Goal: Information Seeking & Learning: Learn about a topic

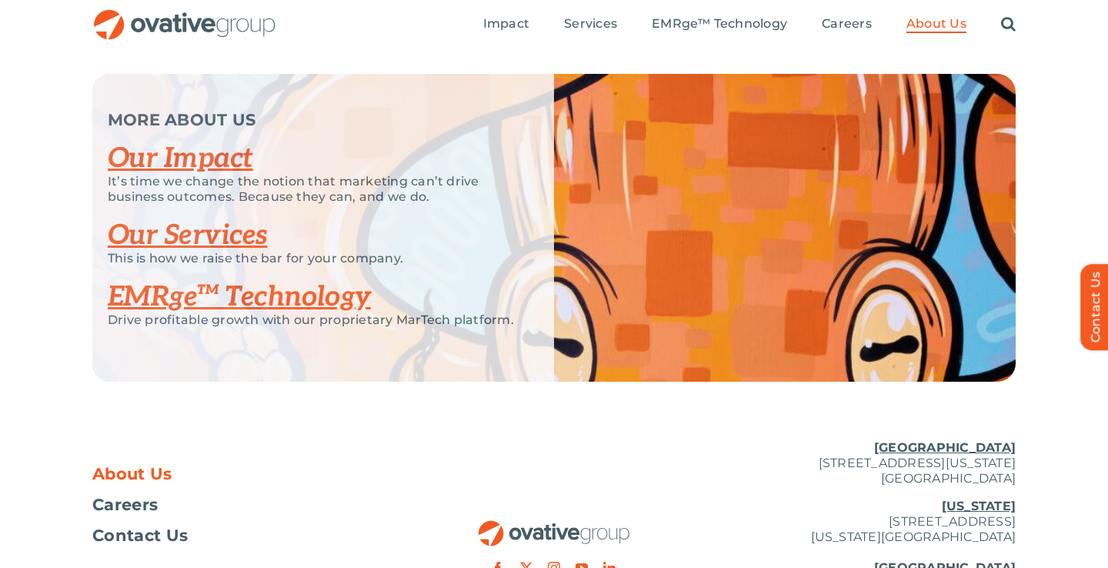
scroll to position [3214, 0]
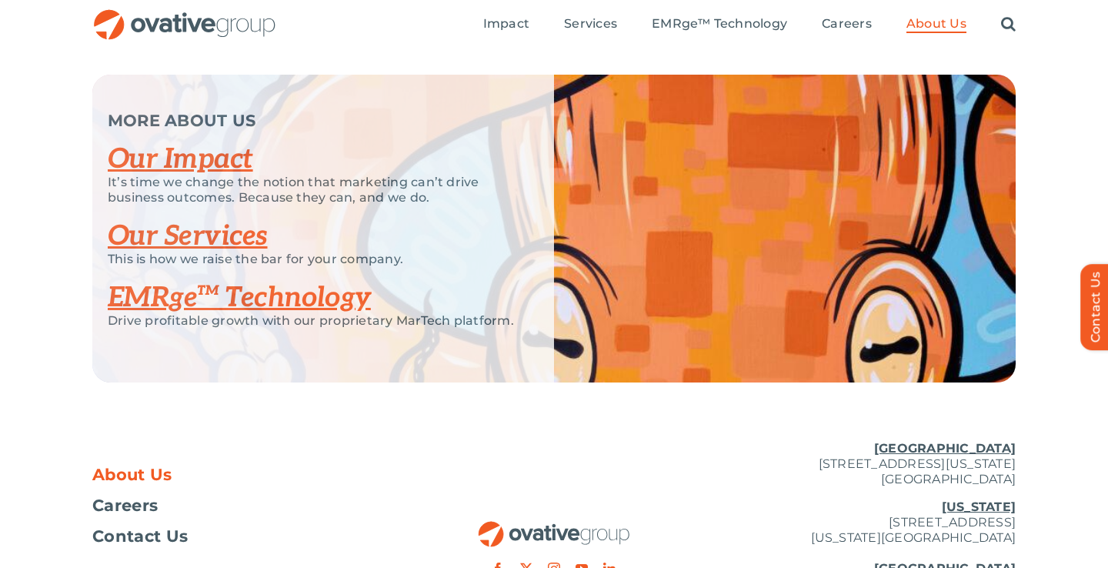
click at [186, 176] on link "Our Impact" at bounding box center [180, 159] width 145 height 34
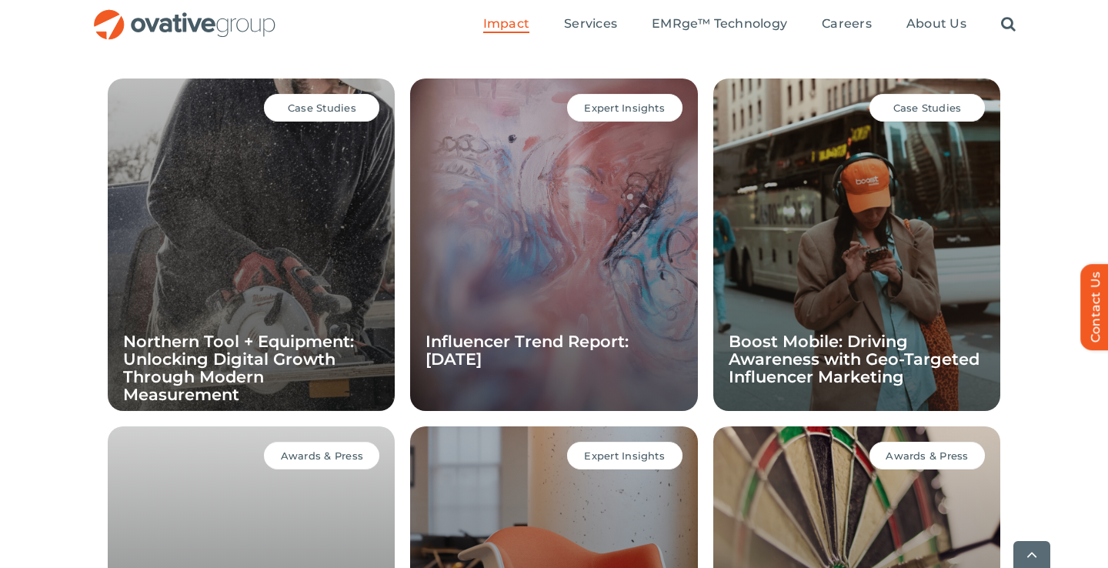
scroll to position [1142, 0]
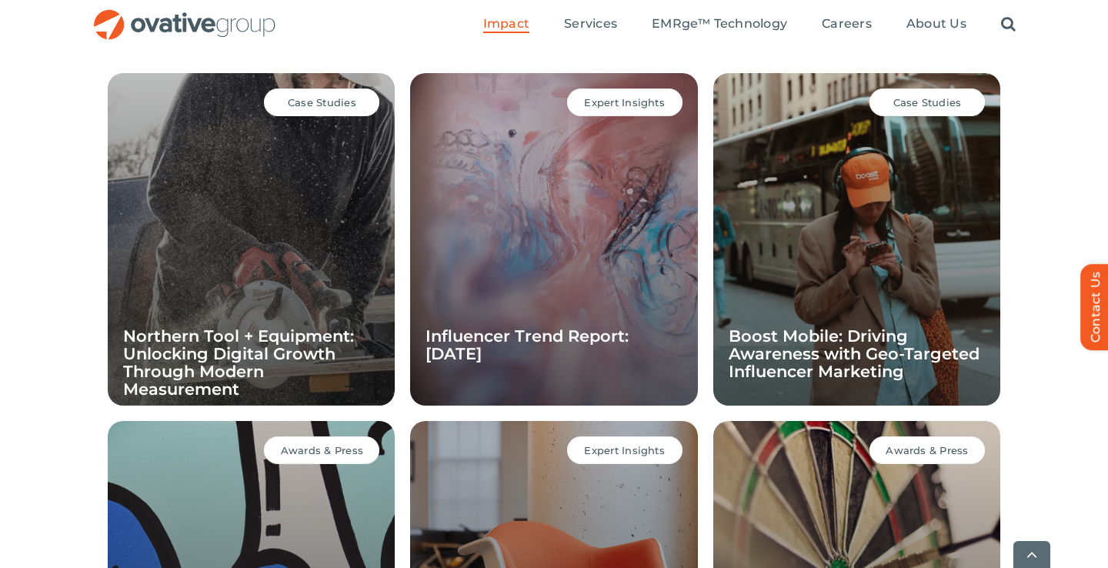
click at [960, 218] on div "Case Studies Boost Mobile: Driving Awareness with Geo-Targeted Influencer Marke…" at bounding box center [856, 239] width 287 height 332
click at [832, 231] on div "Case Studies Boost Mobile: Driving Awareness with Geo-Targeted Influencer Marke…" at bounding box center [856, 239] width 287 height 332
click at [927, 100] on span "Case Studies" at bounding box center [927, 102] width 68 height 12
click at [915, 110] on div "Case Studies" at bounding box center [926, 102] width 115 height 28
click at [894, 286] on div "Case Studies Boost Mobile: Driving Awareness with Geo-Targeted Influencer Marke…" at bounding box center [856, 239] width 287 height 332
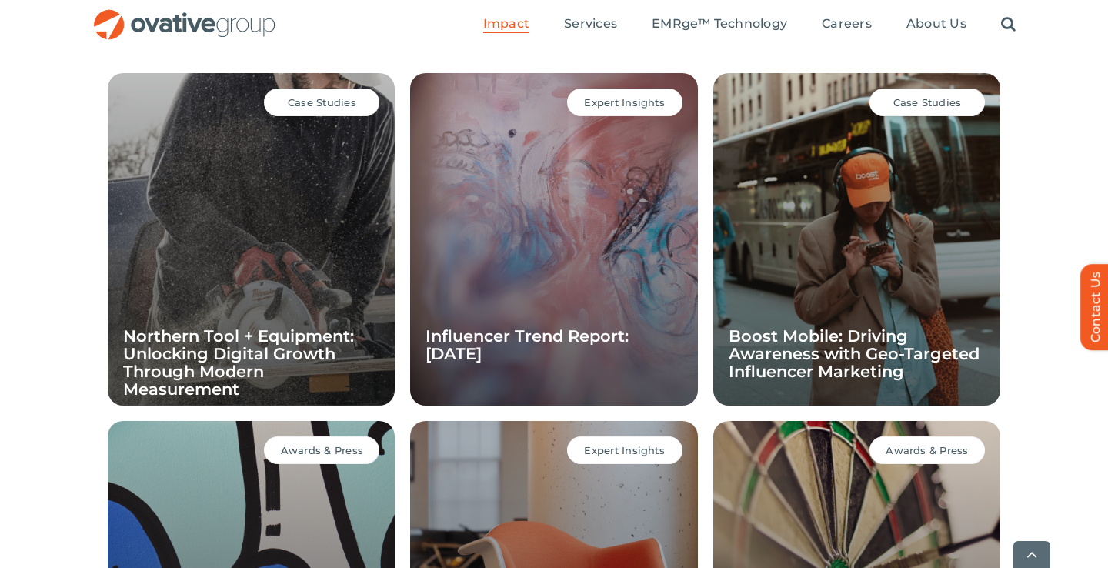
click at [875, 304] on div "Case Studies Boost Mobile: Driving Awareness with Geo-Targeted Influencer Marke…" at bounding box center [856, 239] width 287 height 332
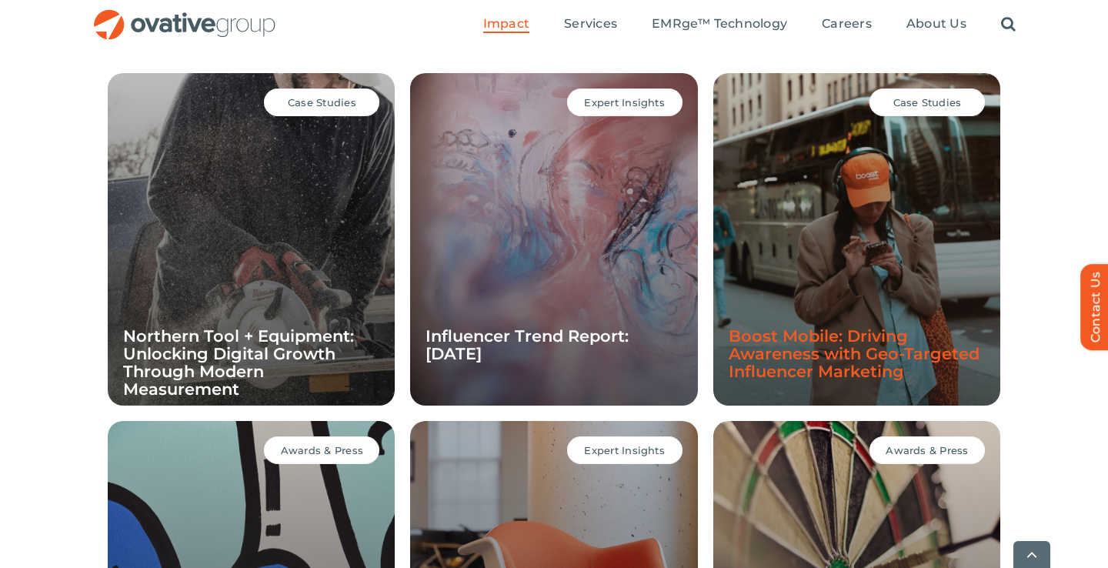
click at [859, 345] on link "Boost Mobile: Driving Awareness with Geo-Targeted Influencer Marketing" at bounding box center [854, 353] width 251 height 55
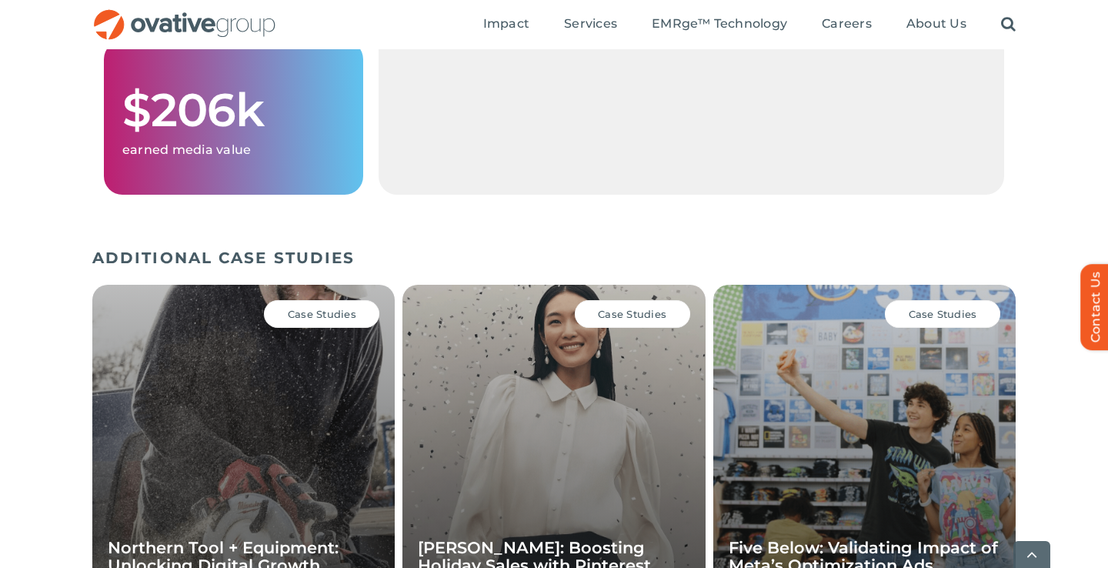
scroll to position [2077, 0]
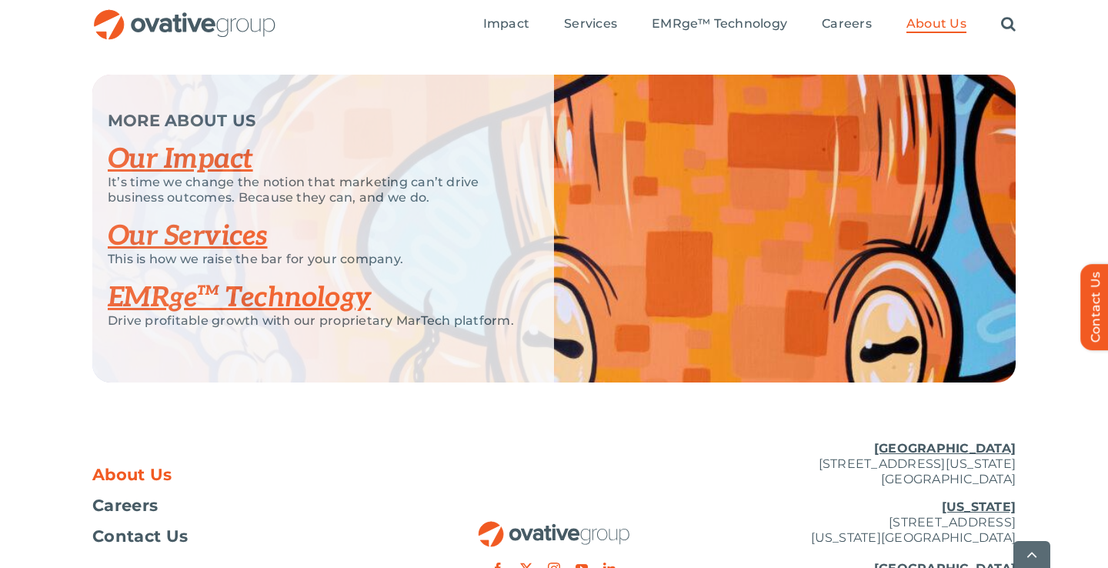
click at [222, 253] on link "Our Services" at bounding box center [188, 236] width 160 height 34
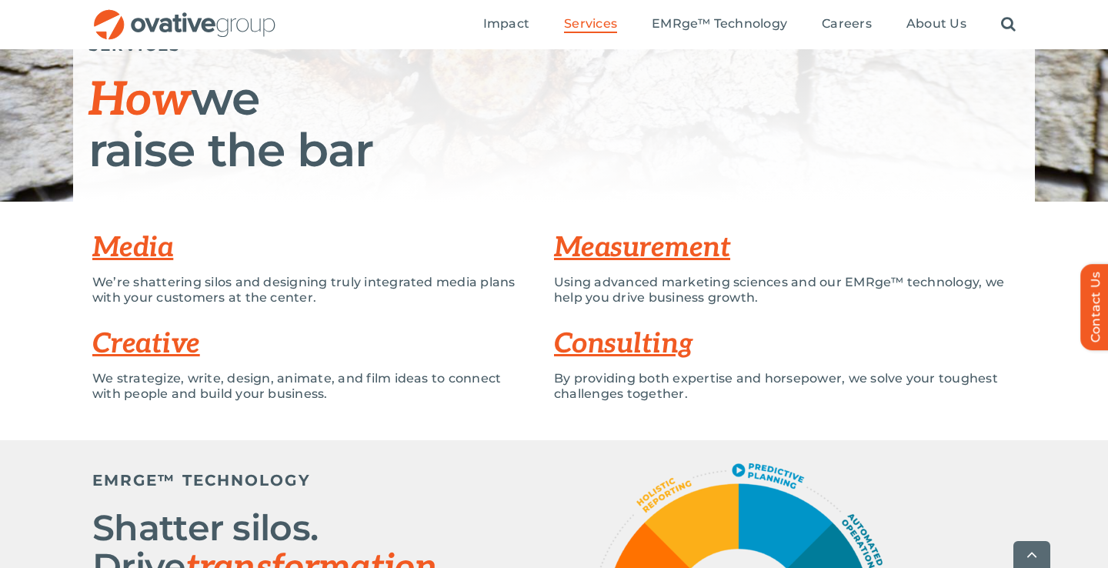
scroll to position [207, 0]
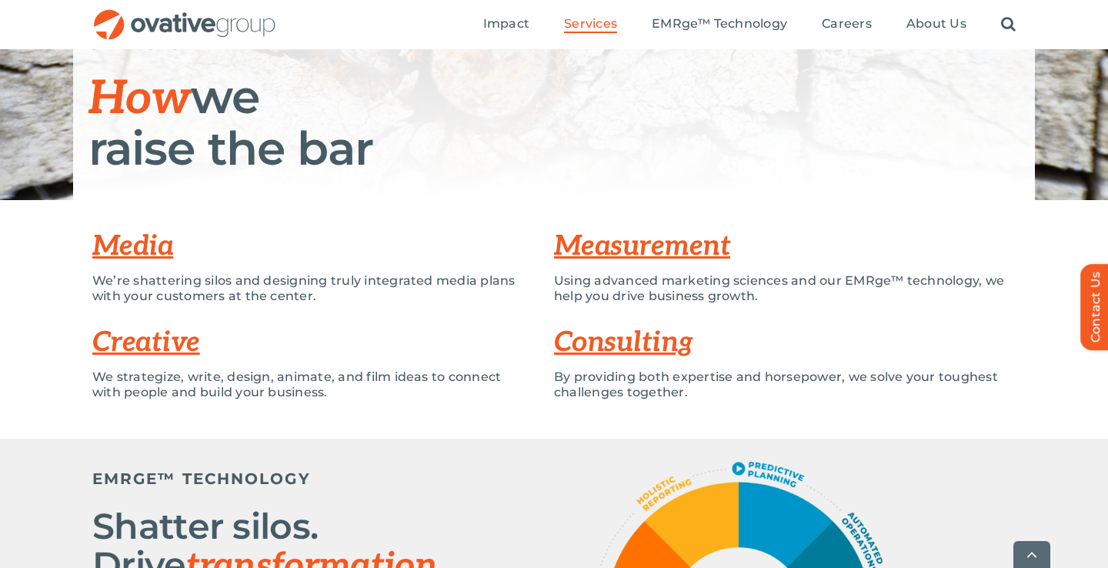
click at [152, 248] on link "Media" at bounding box center [132, 246] width 81 height 34
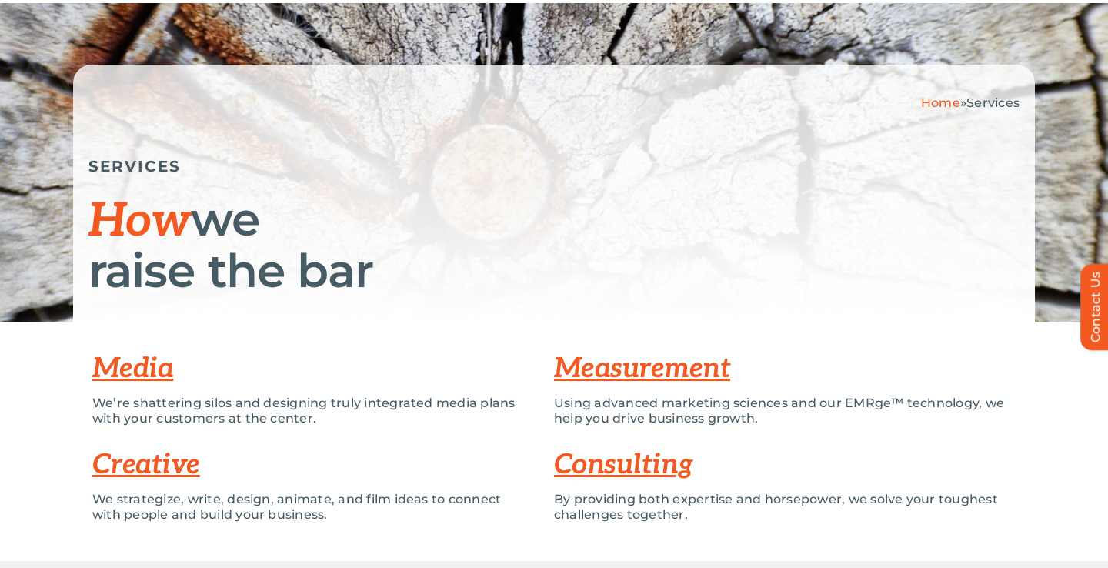
scroll to position [109, 0]
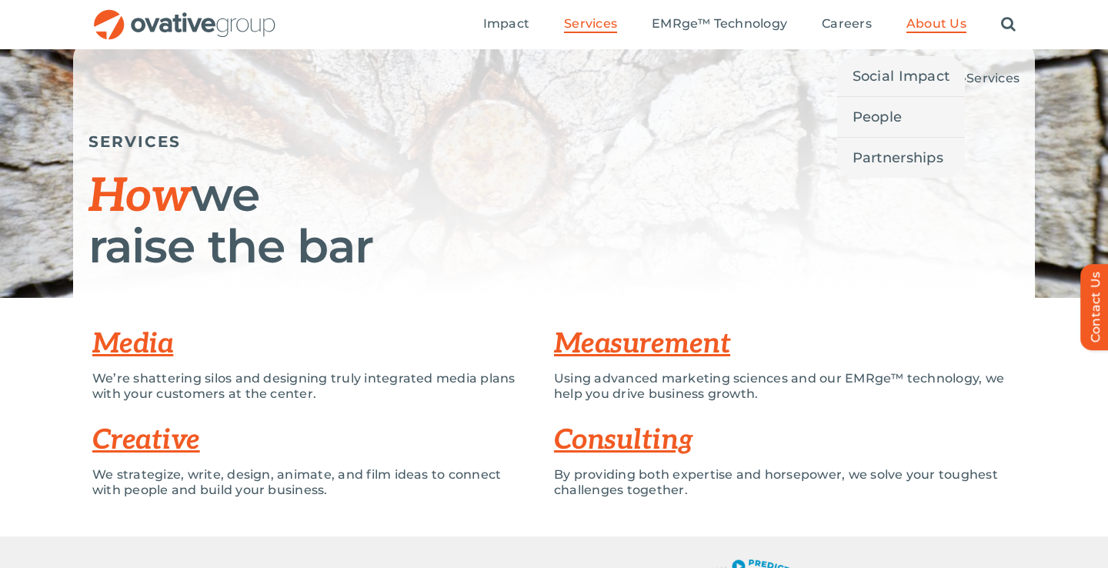
click at [938, 32] on link "About Us" at bounding box center [936, 24] width 60 height 17
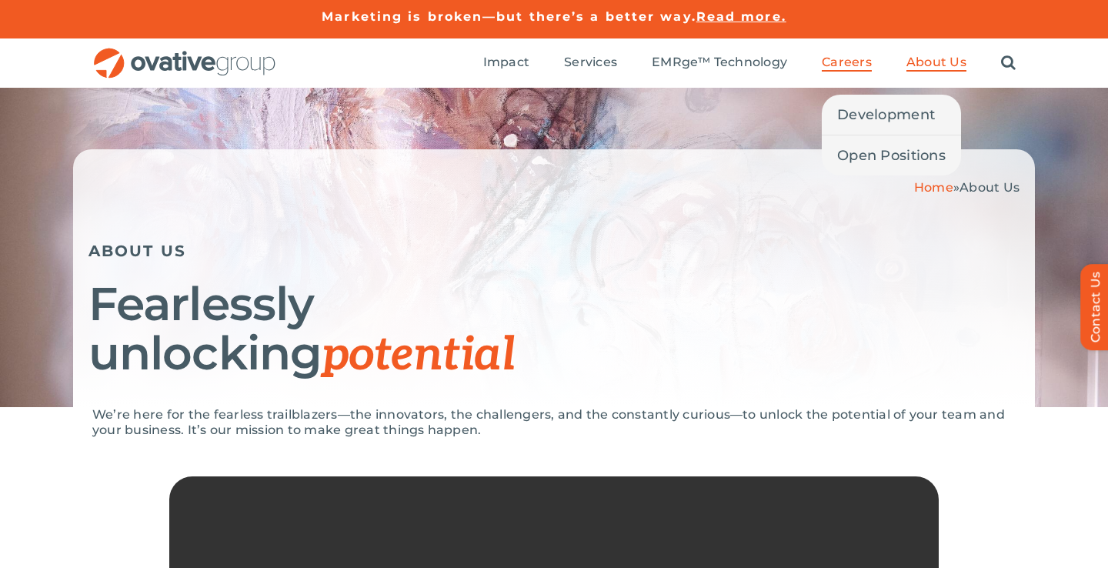
click at [845, 64] on span "Careers" at bounding box center [847, 62] width 50 height 15
